Goal: Navigation & Orientation: Find specific page/section

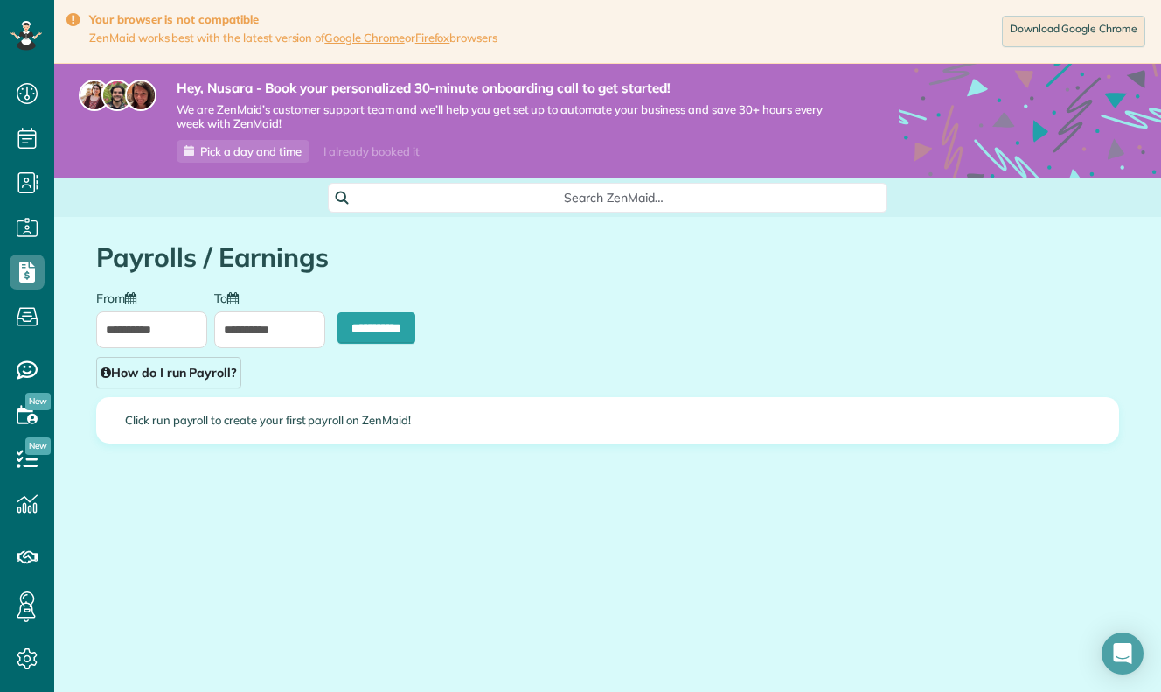
scroll to position [8, 8]
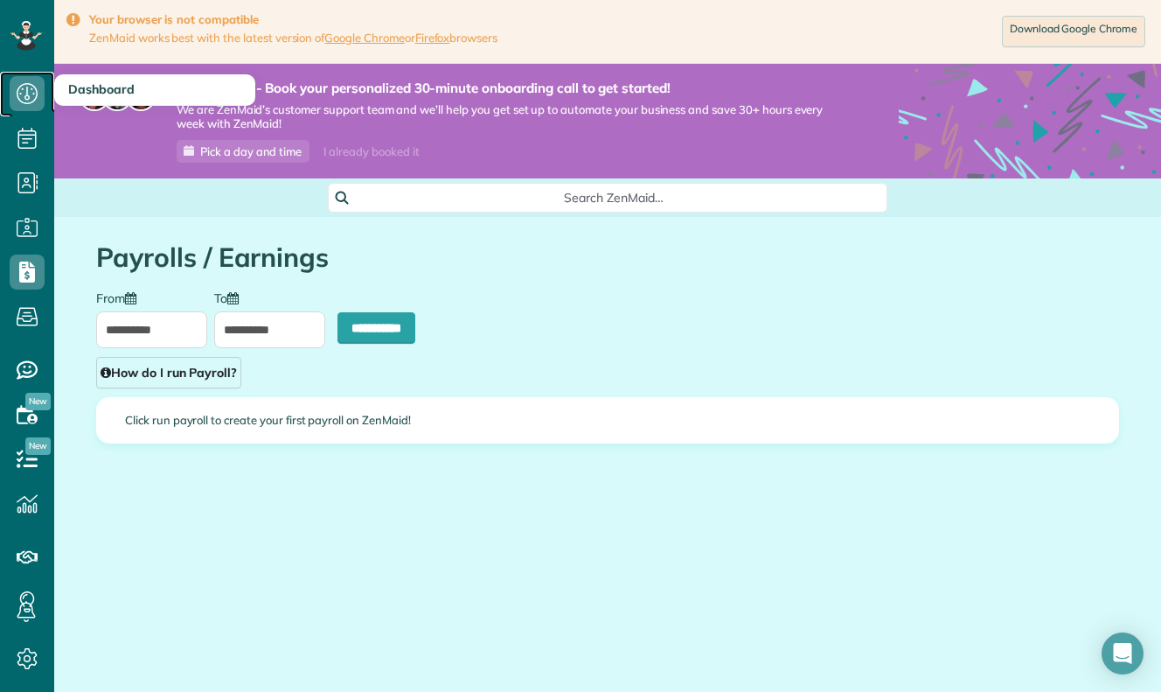
click at [19, 107] on icon at bounding box center [27, 93] width 35 height 35
click at [58, 83] on h3 "Dashboard" at bounding box center [154, 89] width 201 height 31
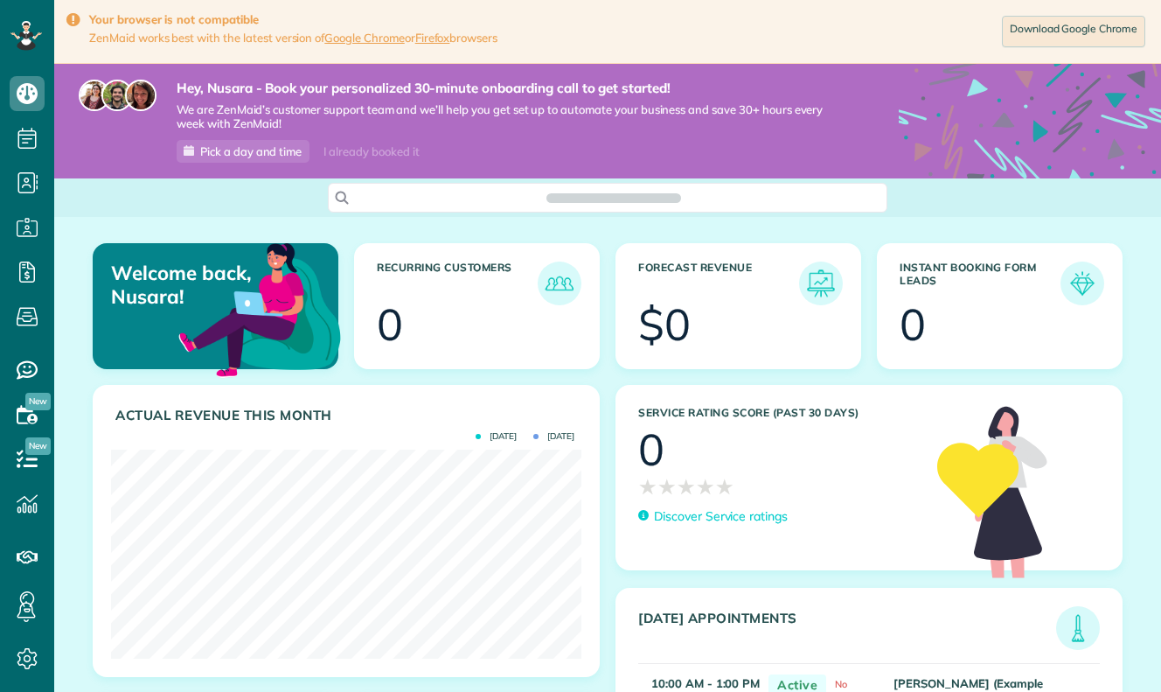
scroll to position [209, 471]
